Goal: Information Seeking & Learning: Learn about a topic

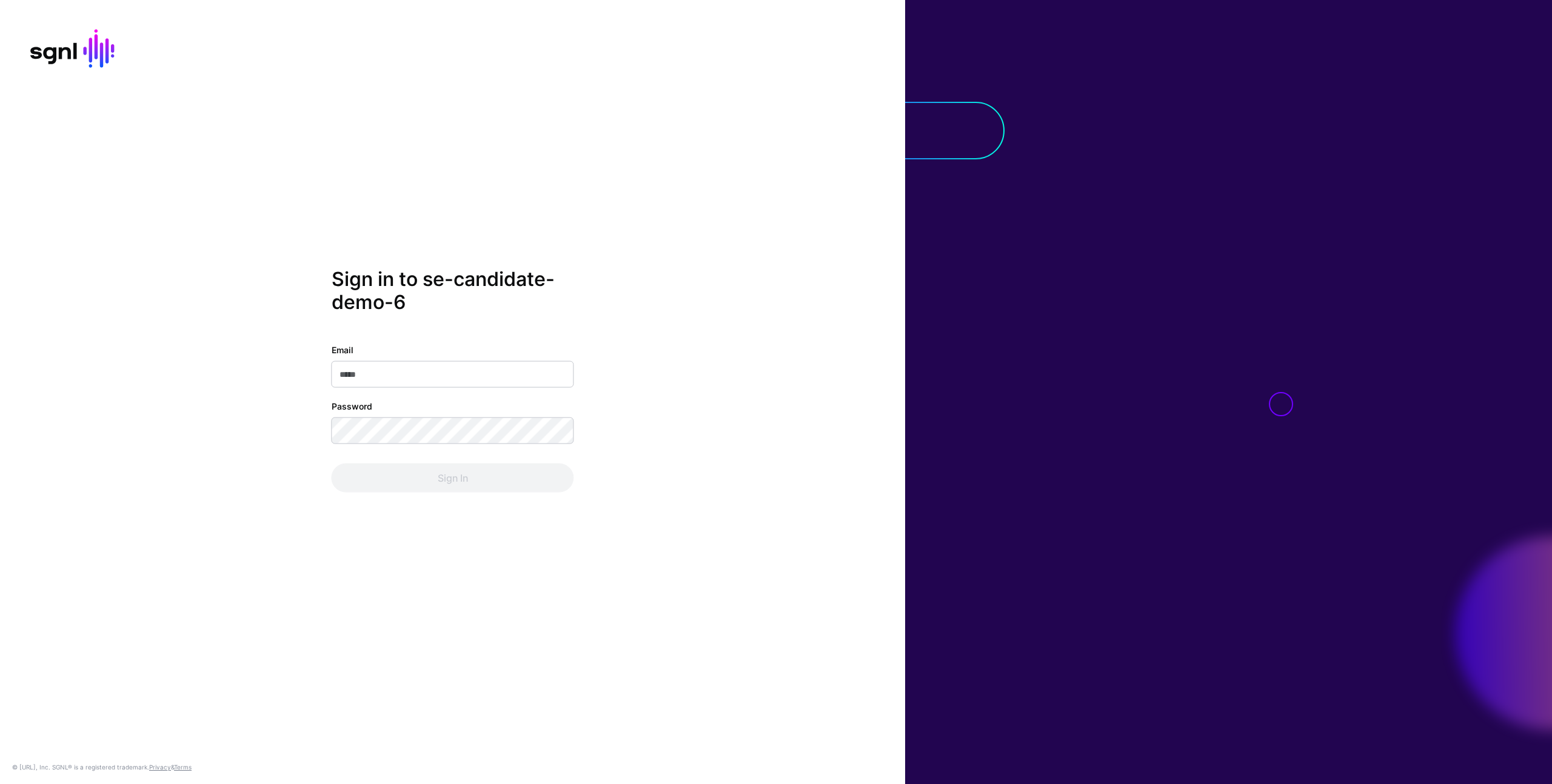
type input "**********"
click at [424, 485] on button "Sign In" at bounding box center [453, 477] width 243 height 29
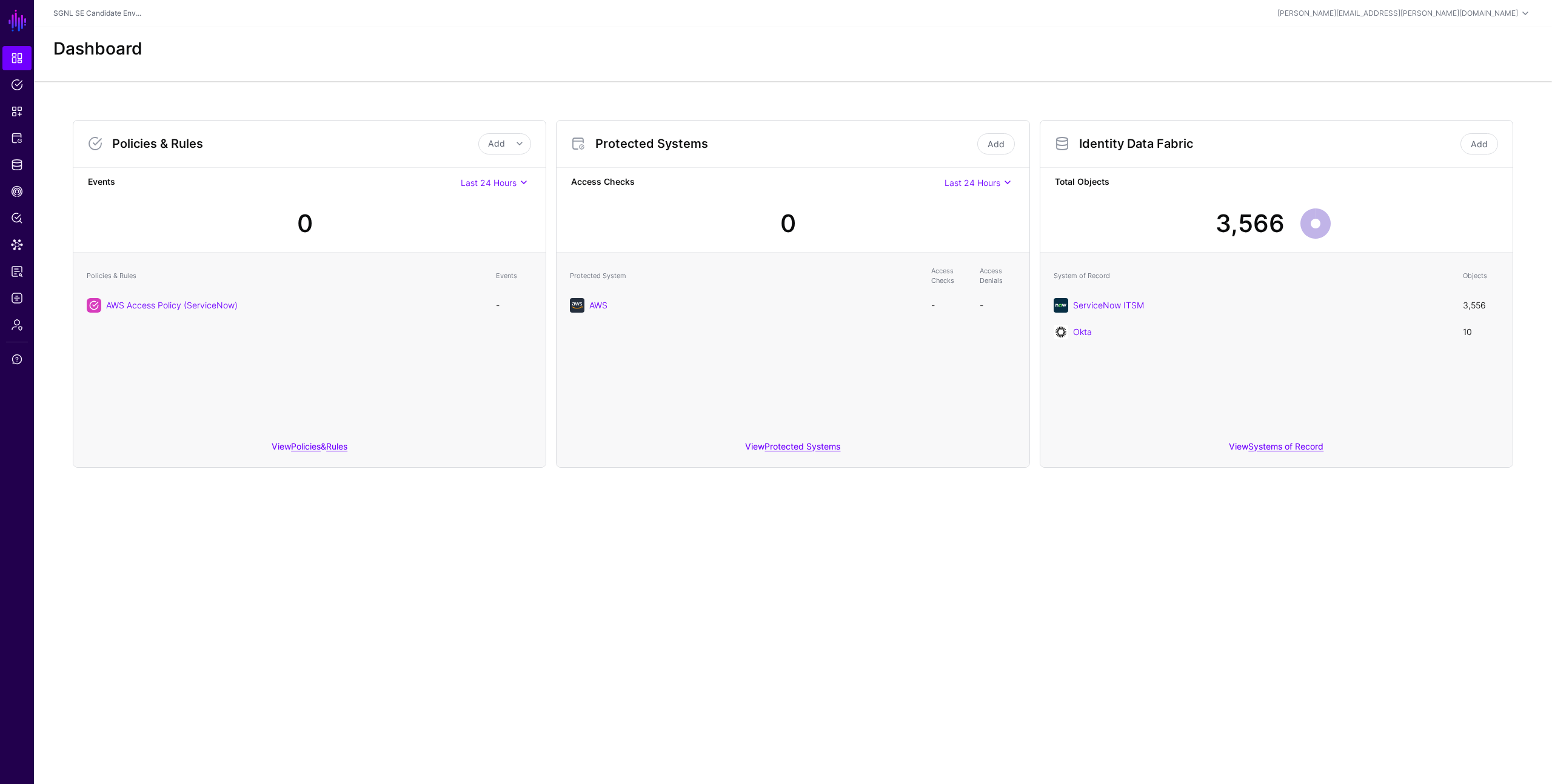
click at [996, 185] on span "Last 24 Hours" at bounding box center [971, 183] width 56 height 10
click at [815, 190] on div "Access Checks Last 24 Hours Last 24 Hours Last 7 Days Last 30 Days Last 90 Days…" at bounding box center [793, 210] width 472 height 86
click at [1000, 142] on link "Add" at bounding box center [996, 144] width 37 height 22
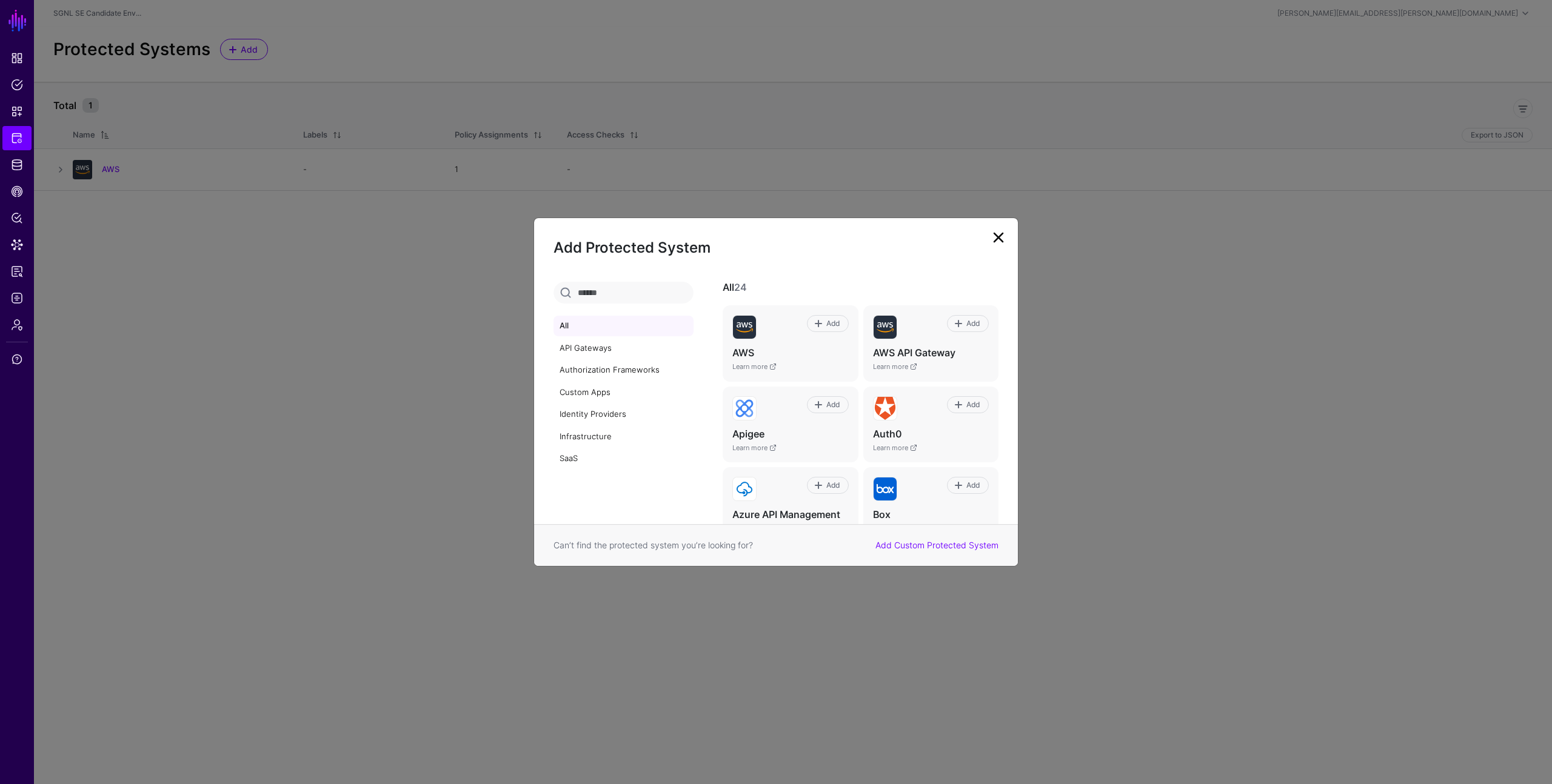
click at [1002, 239] on link at bounding box center [998, 237] width 19 height 19
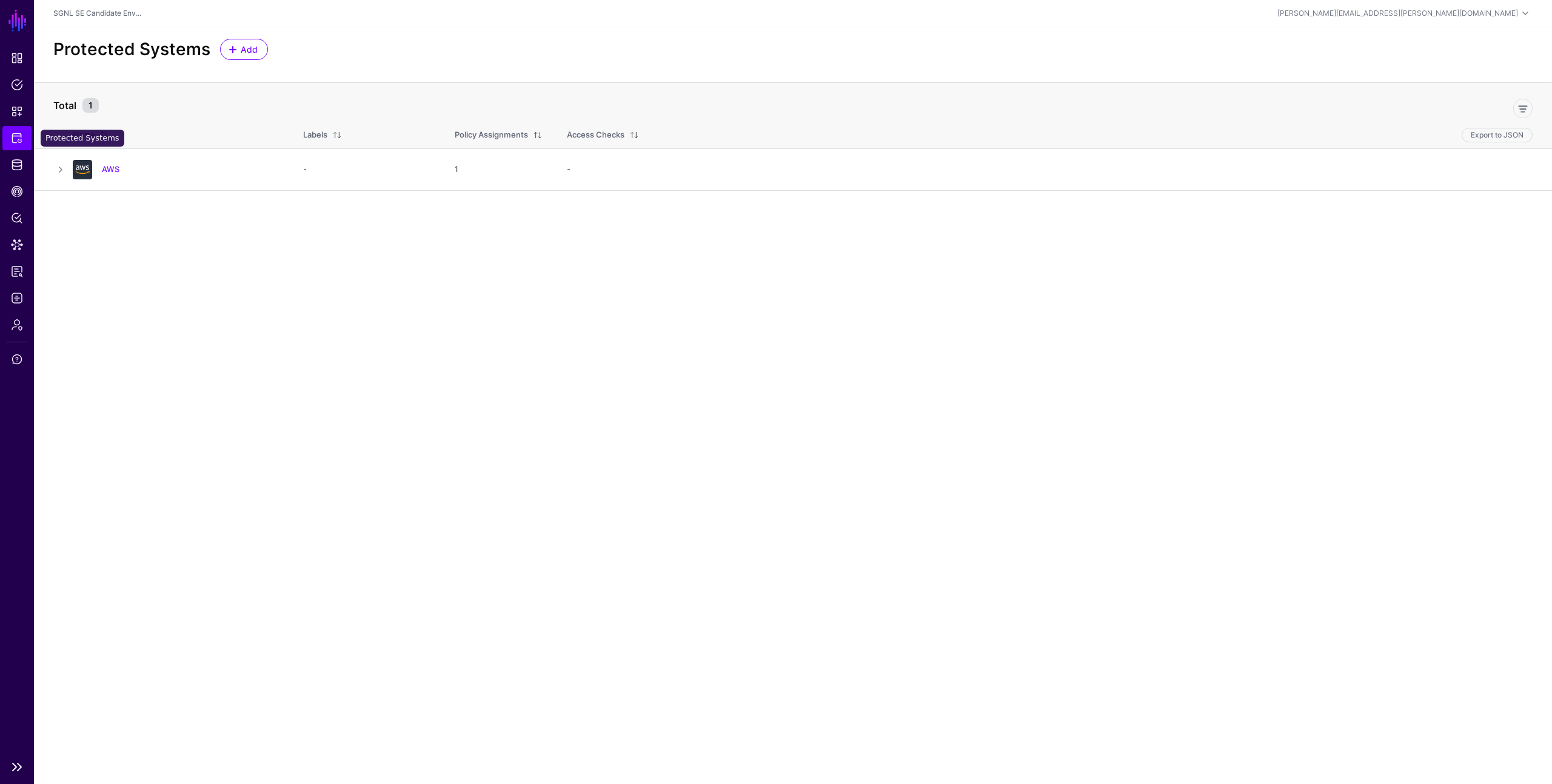
click at [22, 135] on span "Protected Systems" at bounding box center [17, 138] width 12 height 12
click at [15, 138] on span "Protected Systems" at bounding box center [17, 138] width 12 height 12
click at [59, 170] on link at bounding box center [60, 169] width 14 height 14
click at [93, 244] on link at bounding box center [93, 245] width 14 height 14
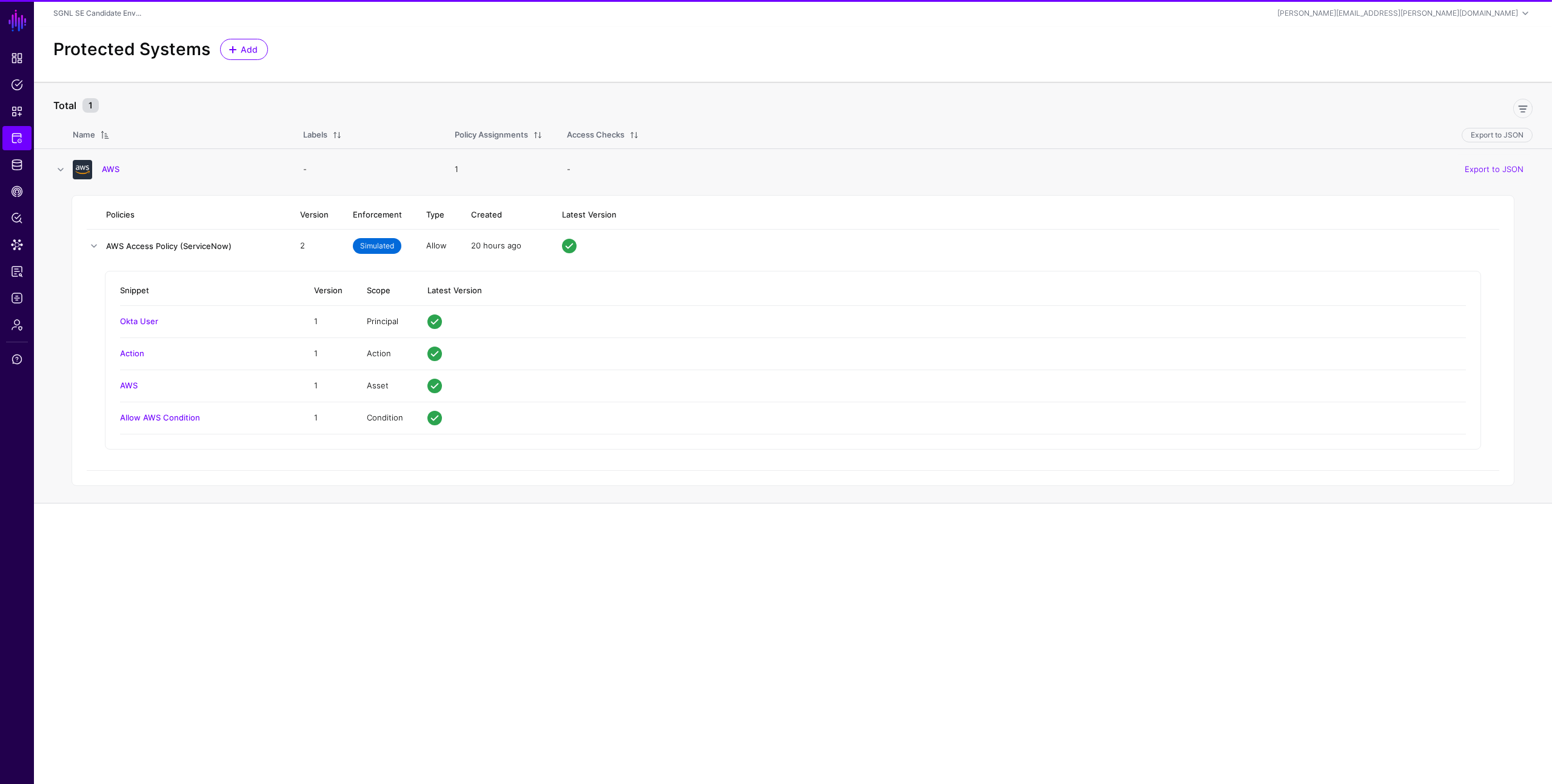
click at [150, 244] on link "AWS Access Policy (ServiceNow)" at bounding box center [169, 246] width 126 height 10
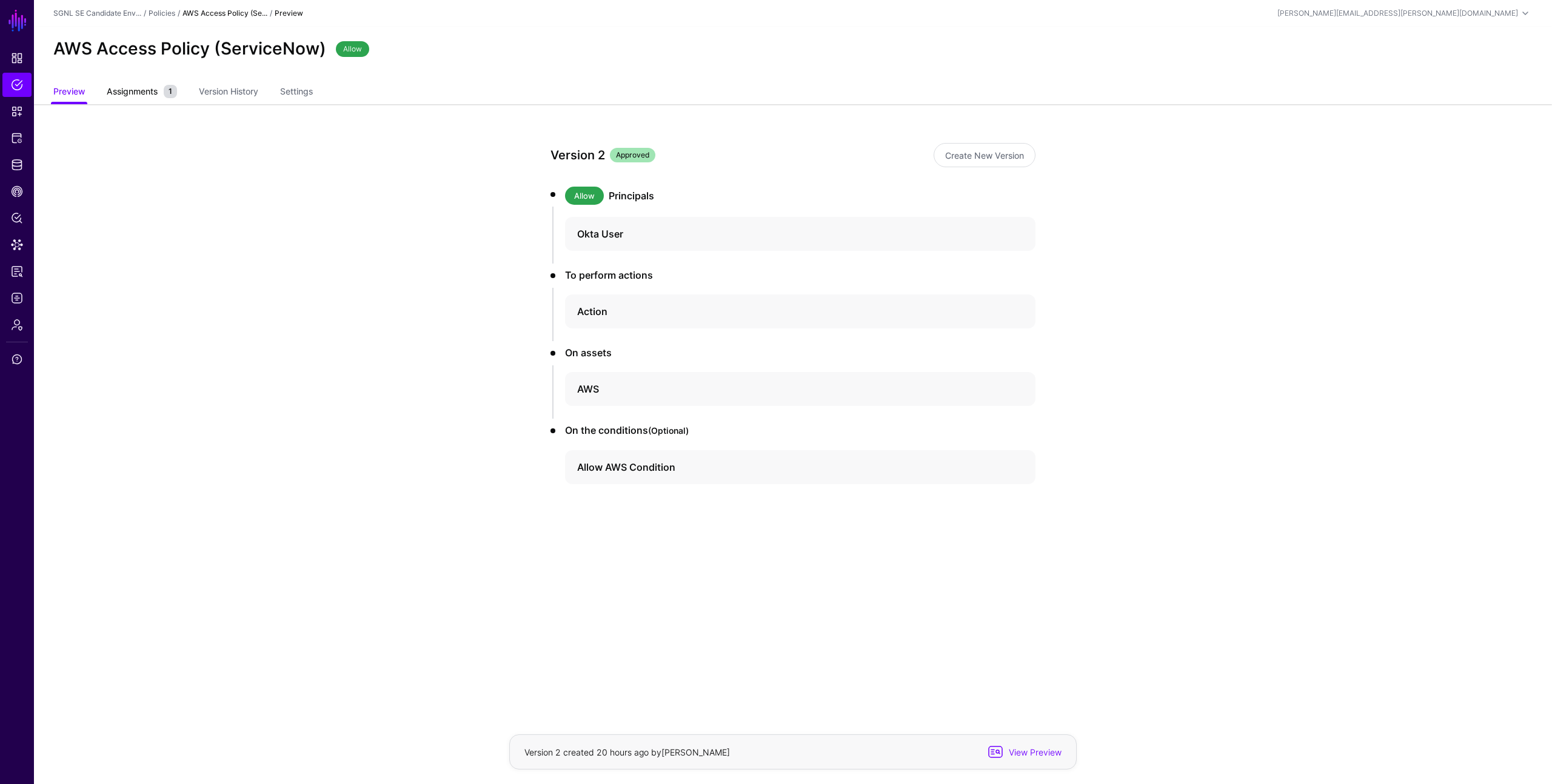
click at [141, 88] on span "Assignments" at bounding box center [132, 91] width 57 height 12
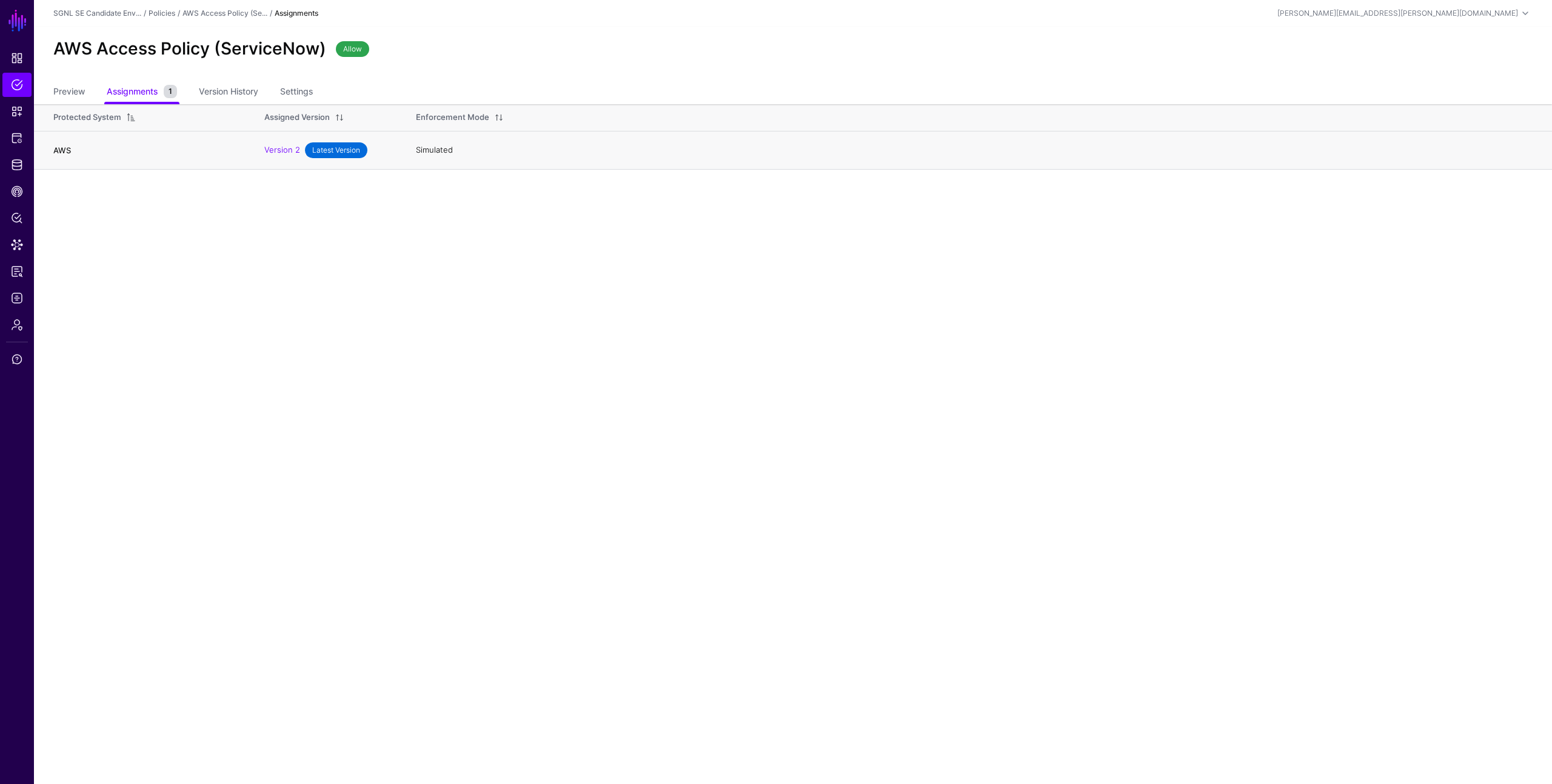
click at [64, 148] on link "AWS" at bounding box center [62, 150] width 17 height 10
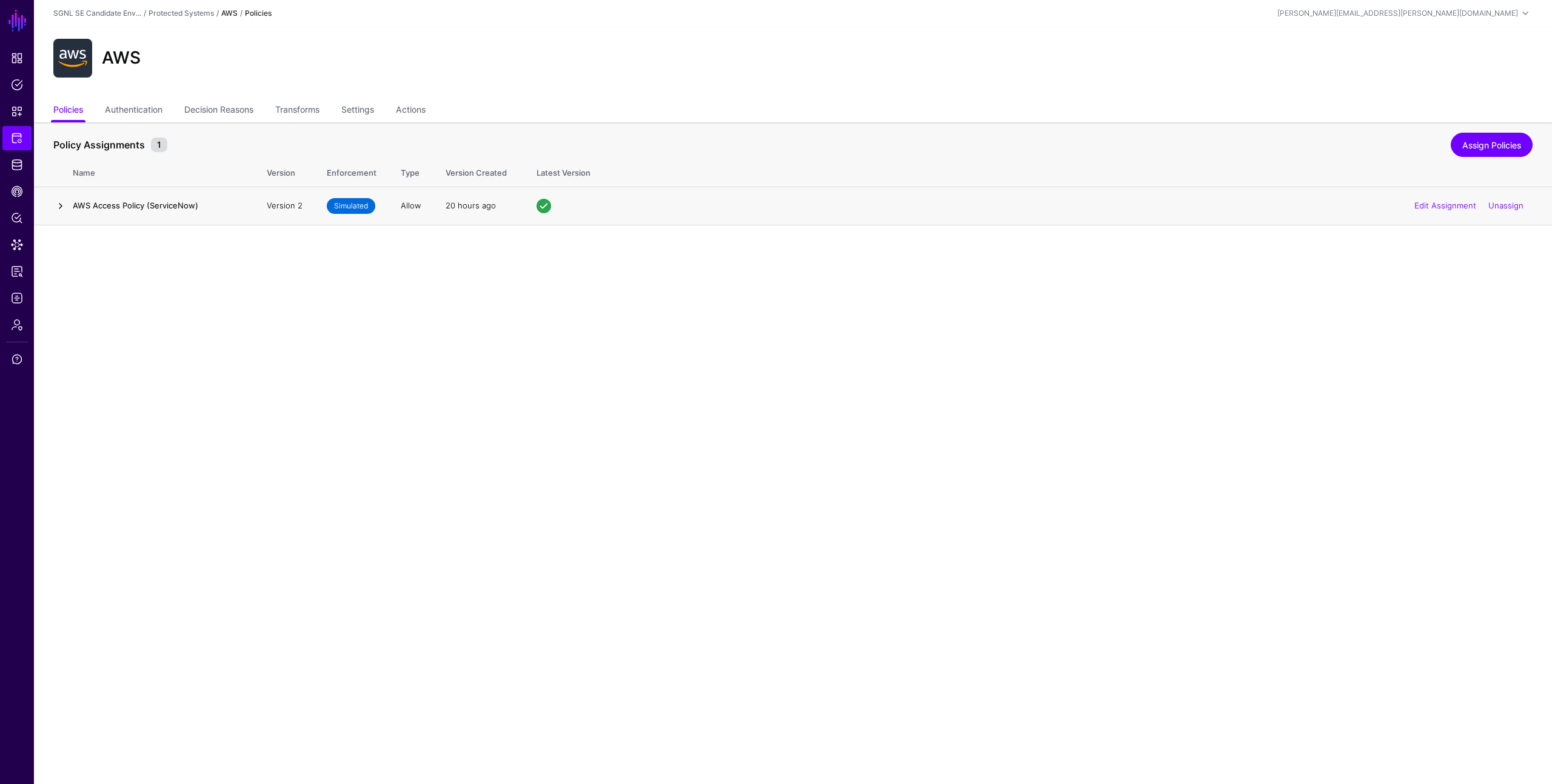
click at [59, 204] on link at bounding box center [60, 205] width 14 height 14
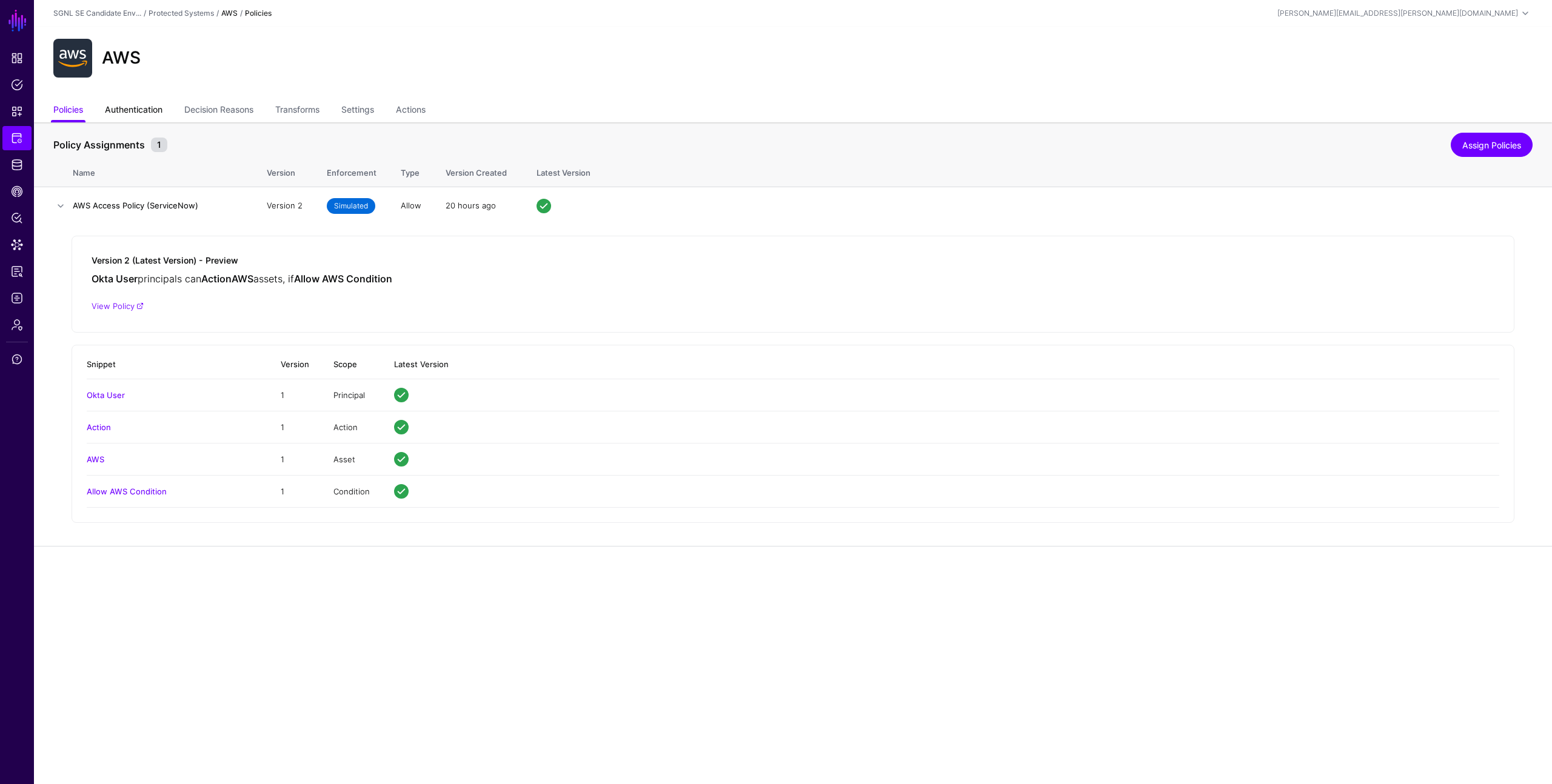
click at [156, 111] on link "Authentication" at bounding box center [133, 111] width 57 height 23
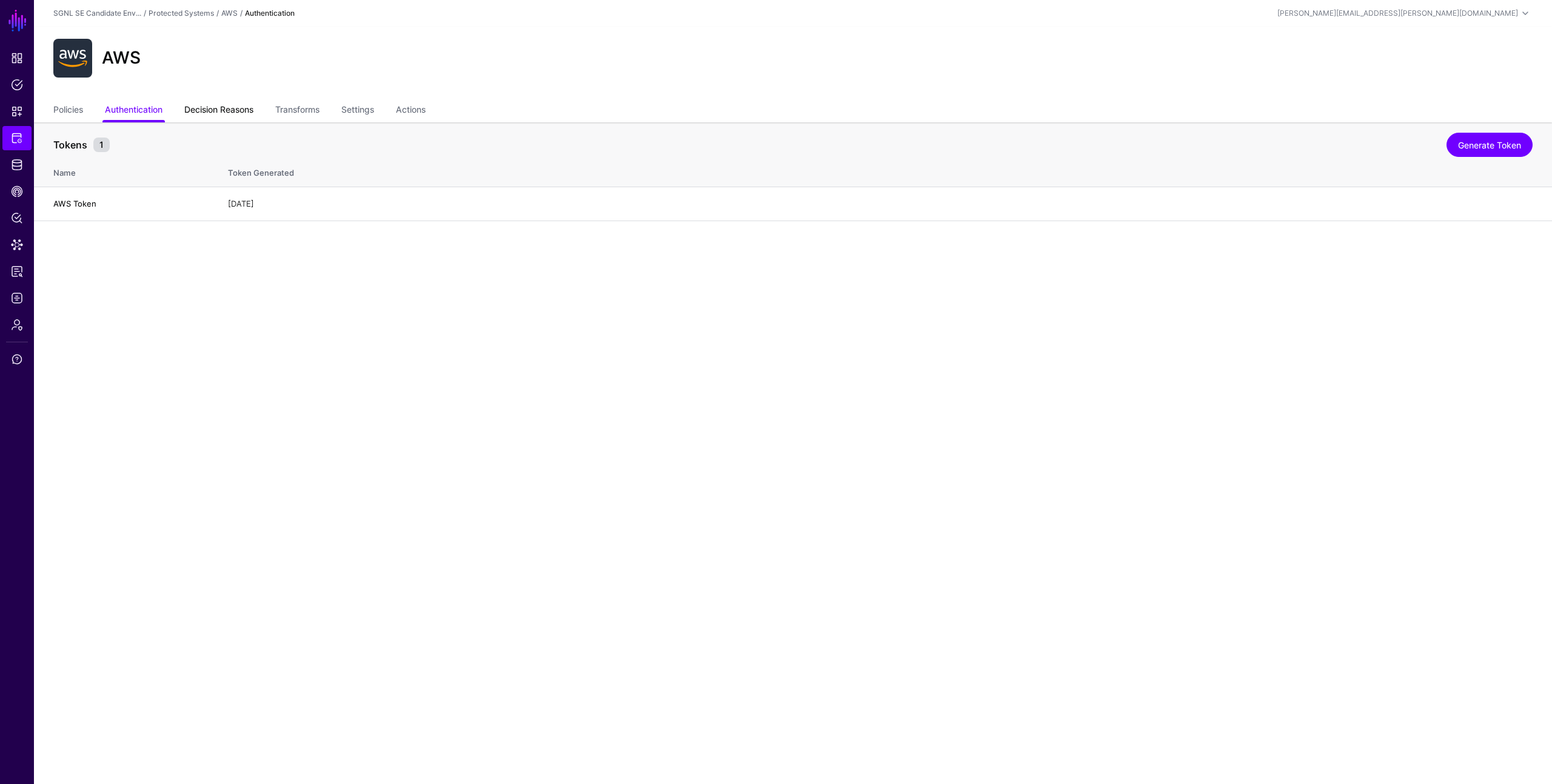
click at [222, 106] on link "Decision Reasons" at bounding box center [219, 111] width 69 height 23
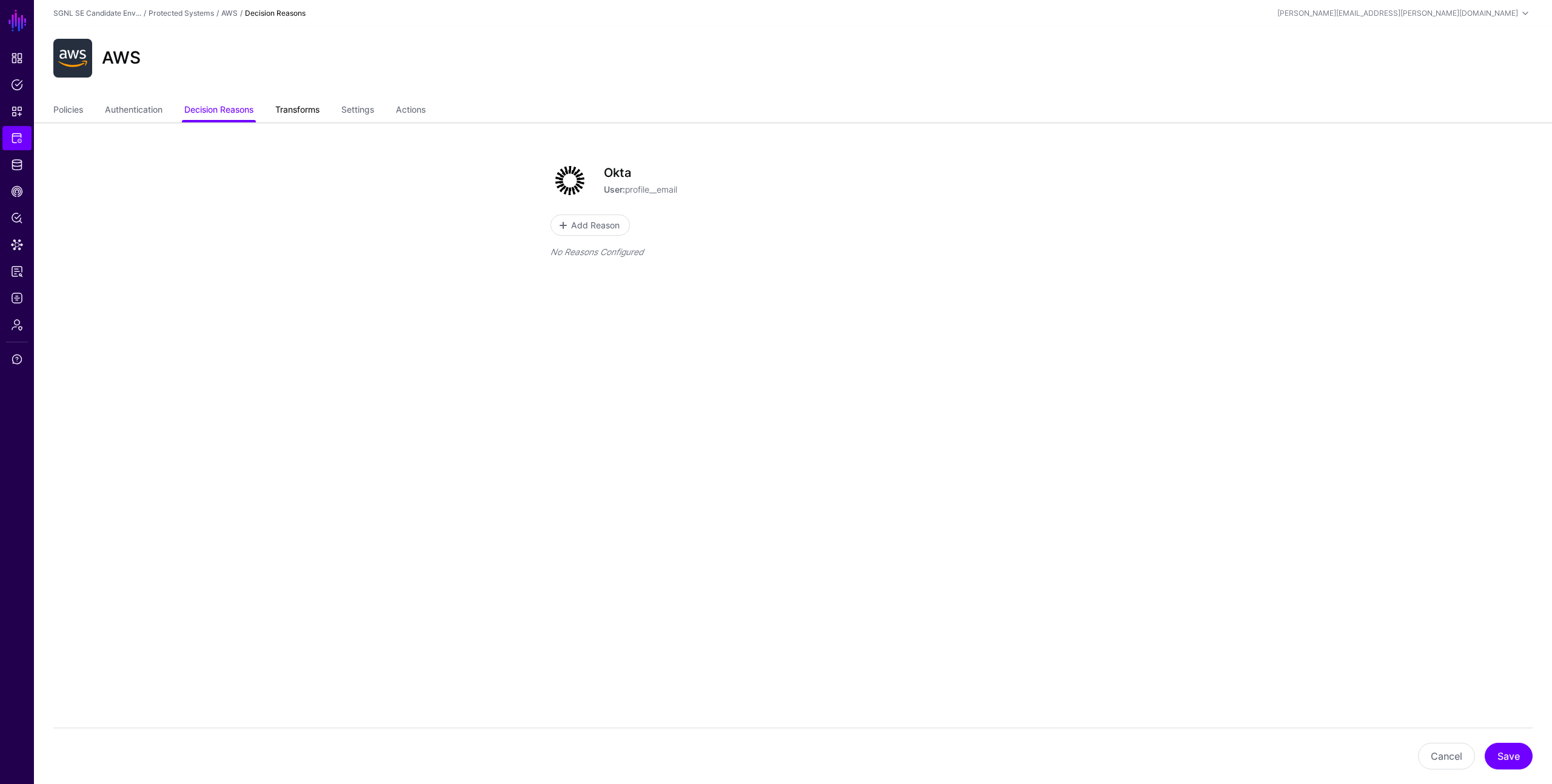
click at [314, 115] on link "Transforms" at bounding box center [297, 111] width 44 height 23
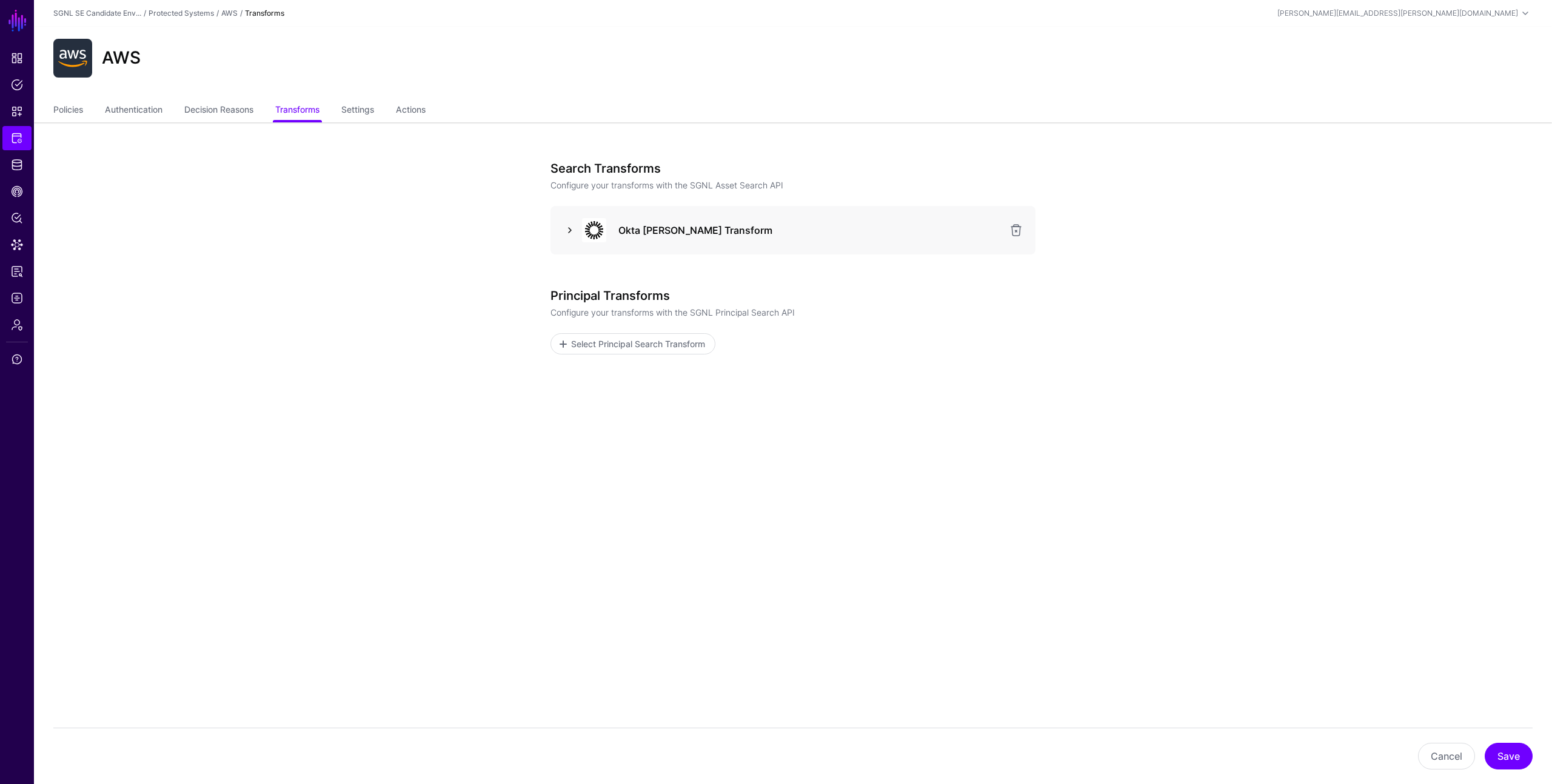
click at [569, 226] on link at bounding box center [569, 229] width 14 height 14
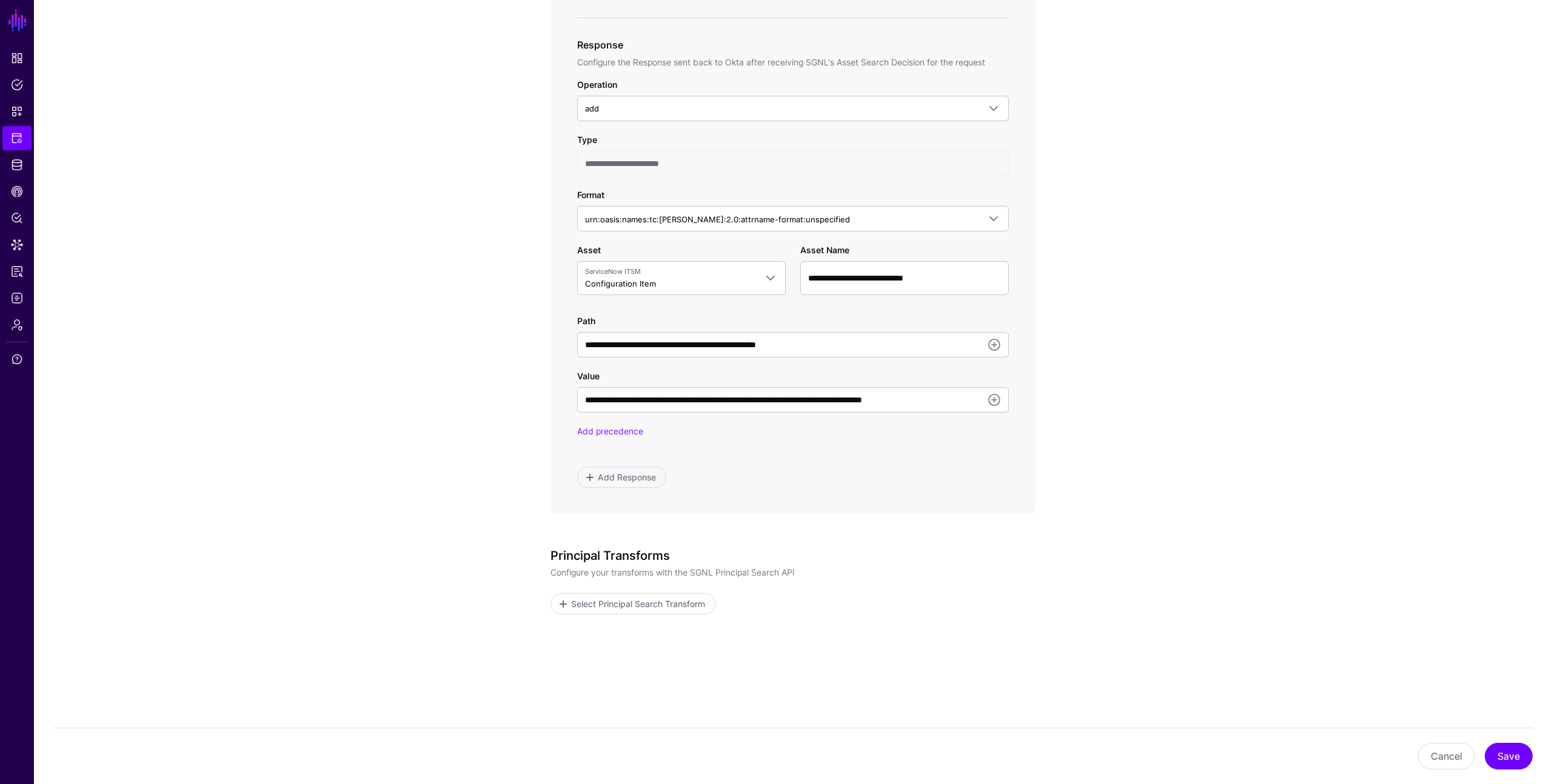
scroll to position [611, 0]
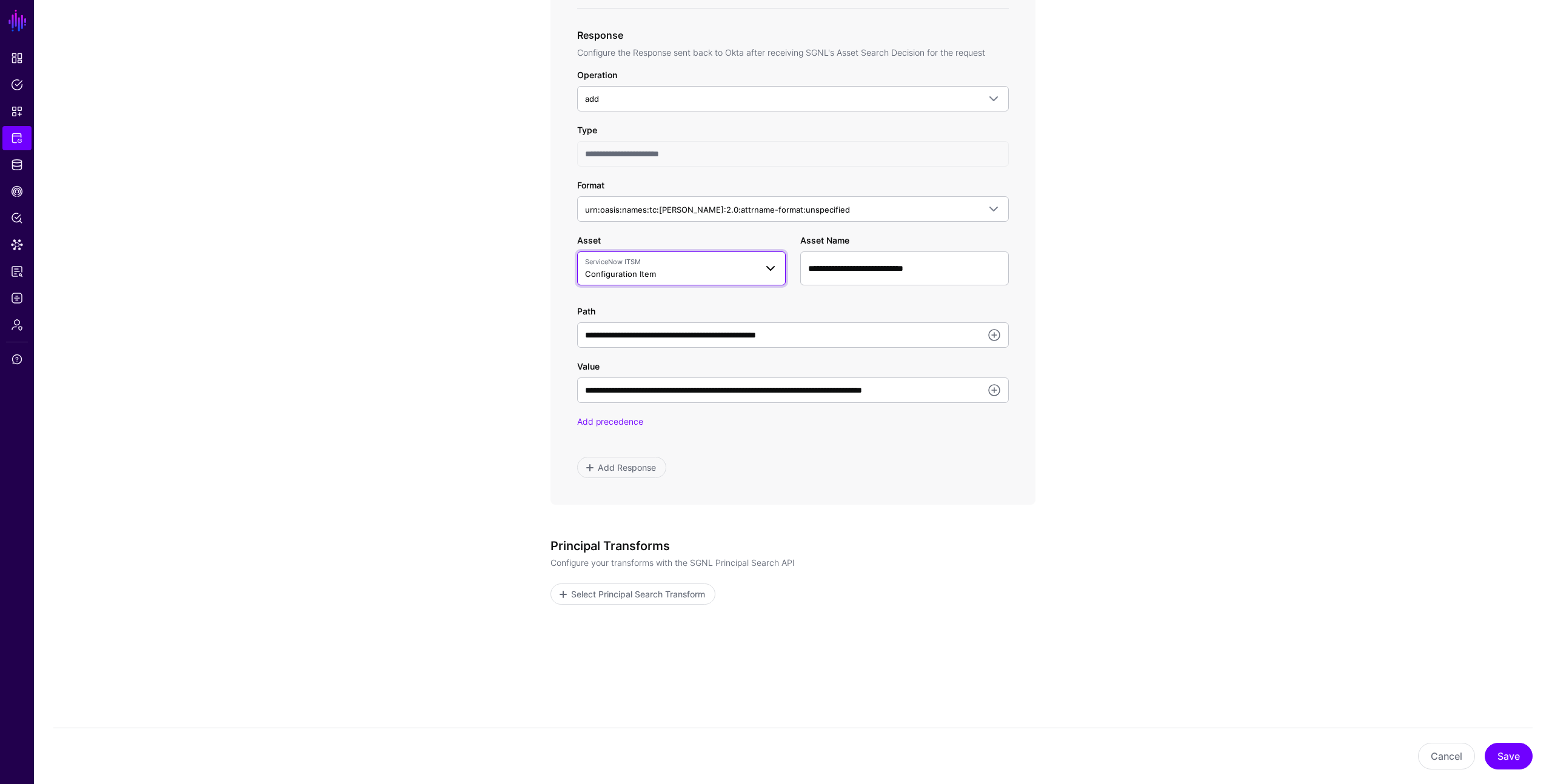
click at [678, 270] on span "ServiceNow ITSM Configuration Item" at bounding box center [670, 269] width 171 height 23
click at [491, 368] on app-integrations-item-transforms "**********" at bounding box center [793, 148] width 1518 height 1272
click at [391, 417] on app-integrations-item-transforms "**********" at bounding box center [793, 148] width 1518 height 1272
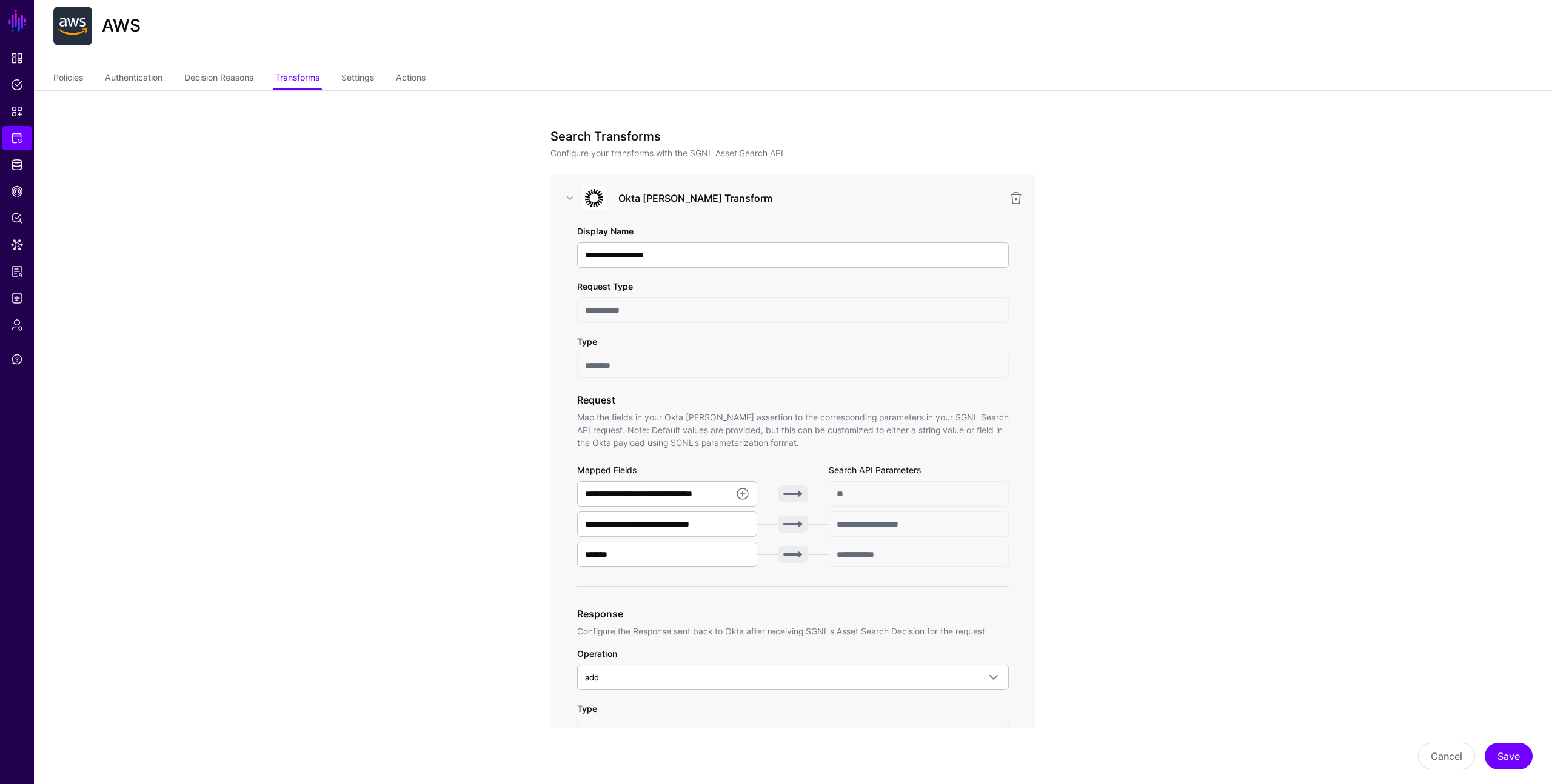
scroll to position [0, 0]
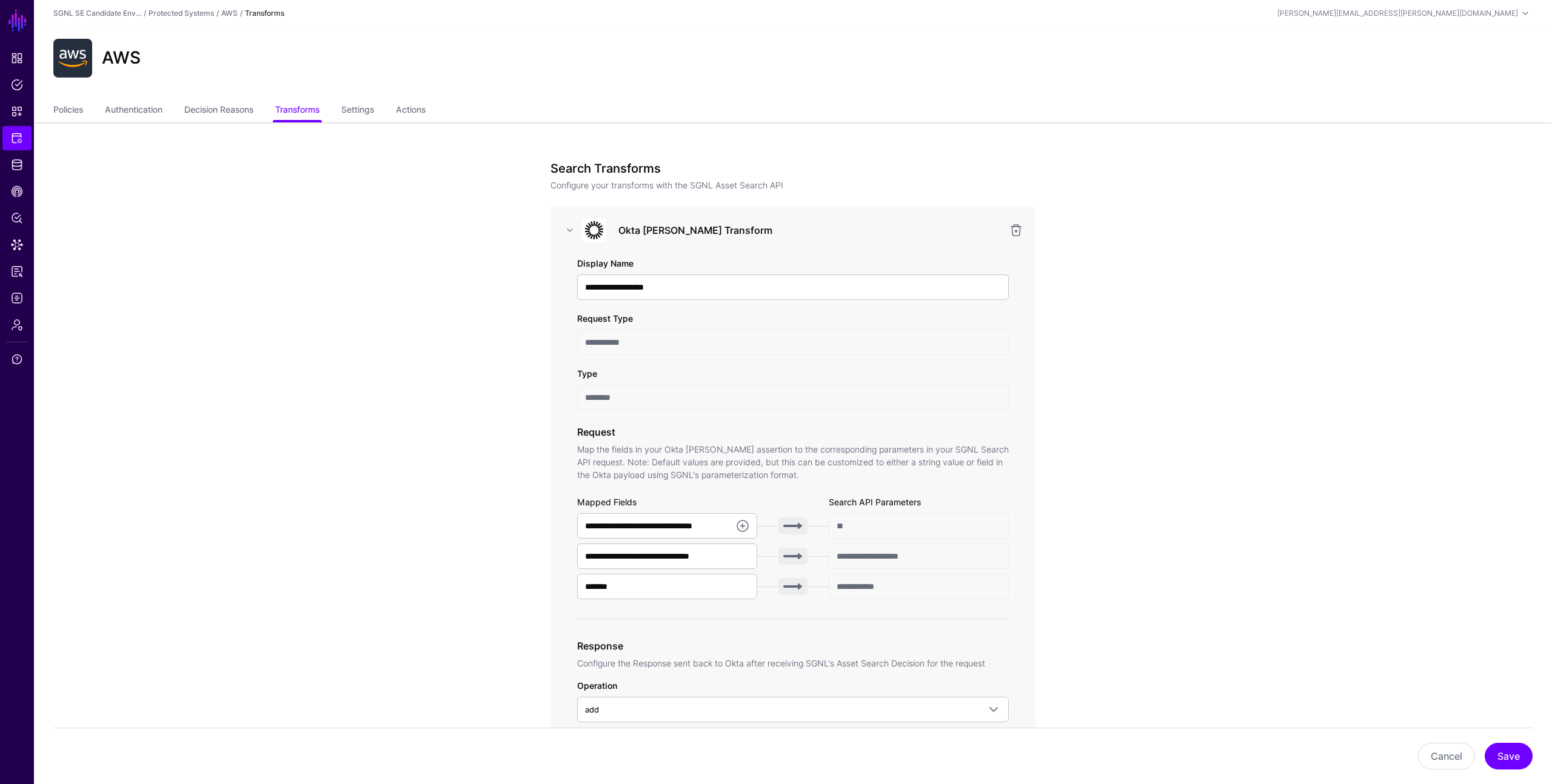
click at [267, 223] on app-integrations-item-transforms "**********" at bounding box center [793, 758] width 1518 height 1272
